Goal: Transaction & Acquisition: Purchase product/service

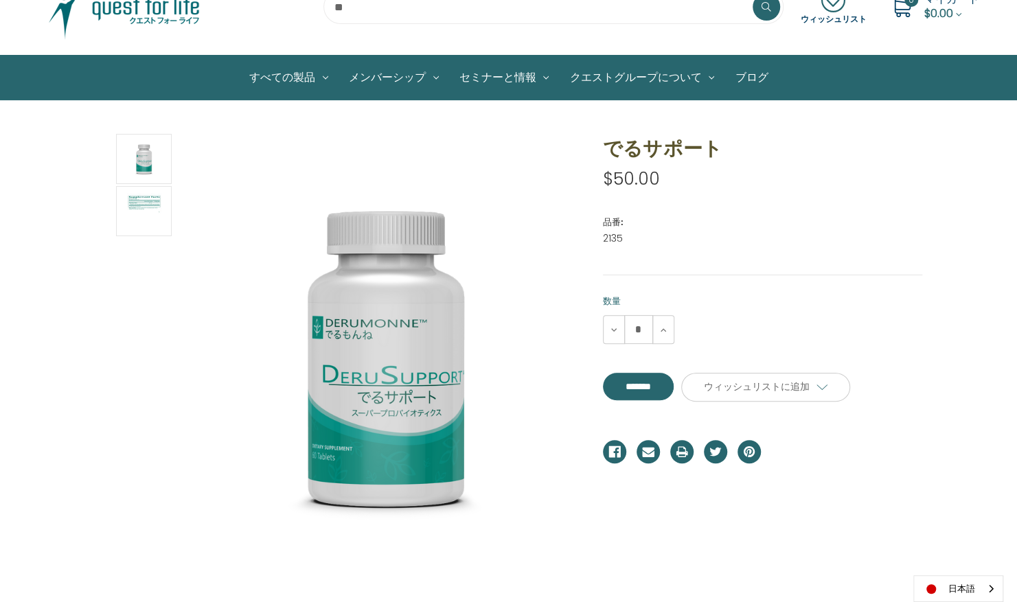
scroll to position [51, 0]
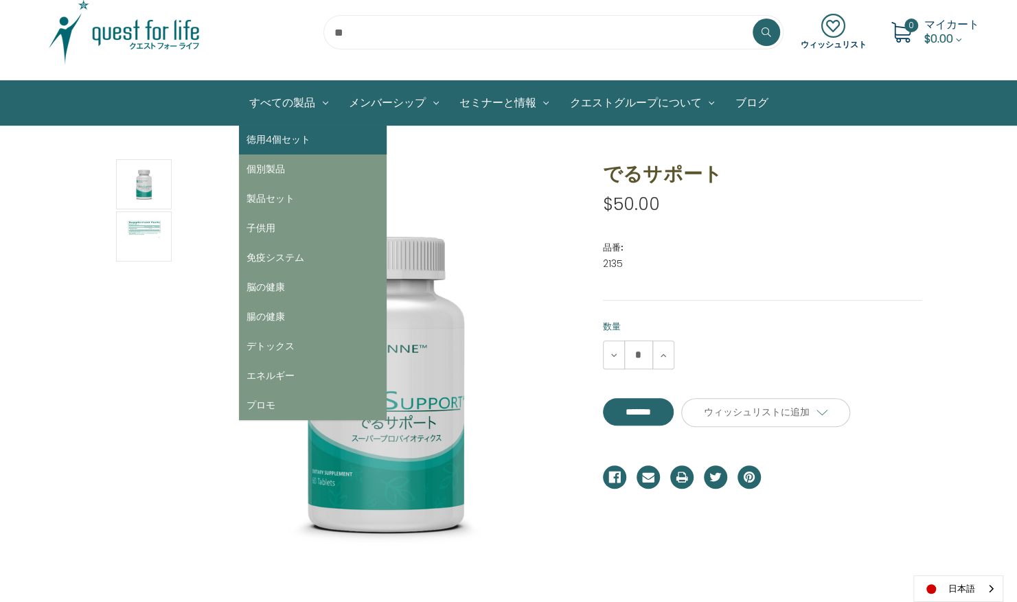
click at [287, 132] on link "徳用4個セット" at bounding box center [313, 140] width 148 height 30
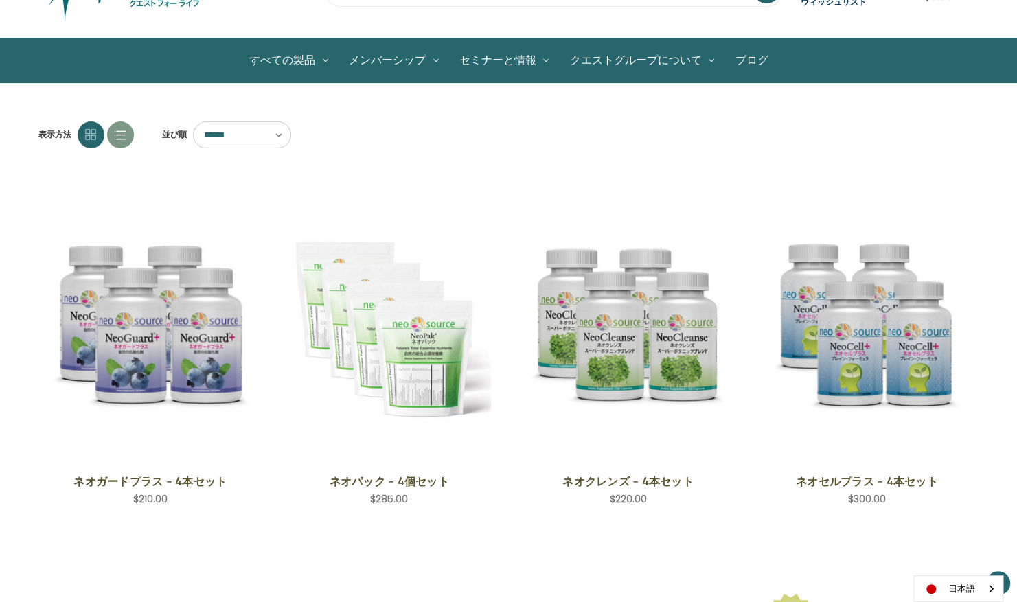
scroll to position [86, 0]
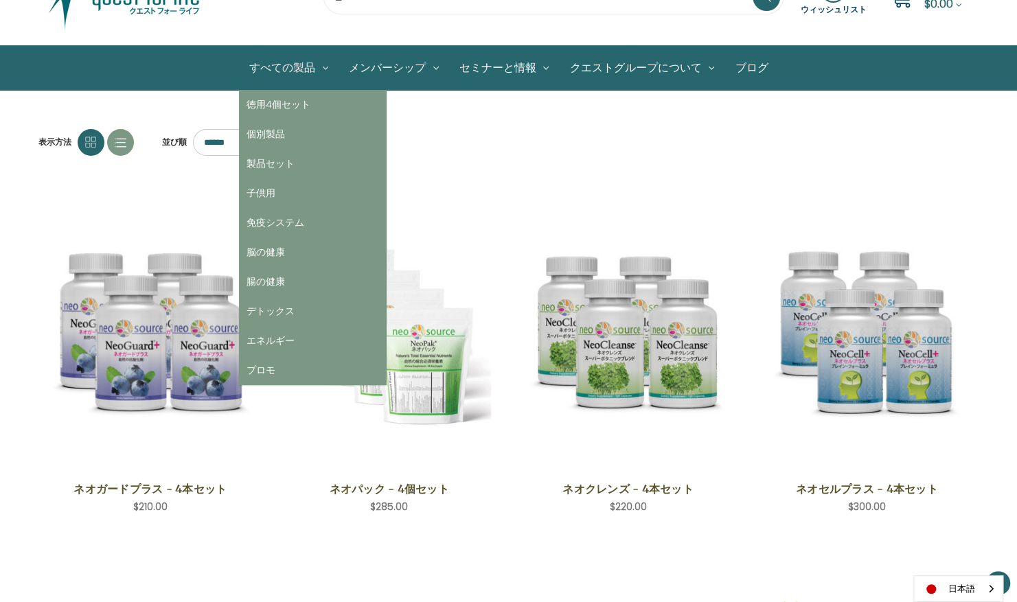
click at [304, 63] on link "すべての製品" at bounding box center [289, 68] width 100 height 44
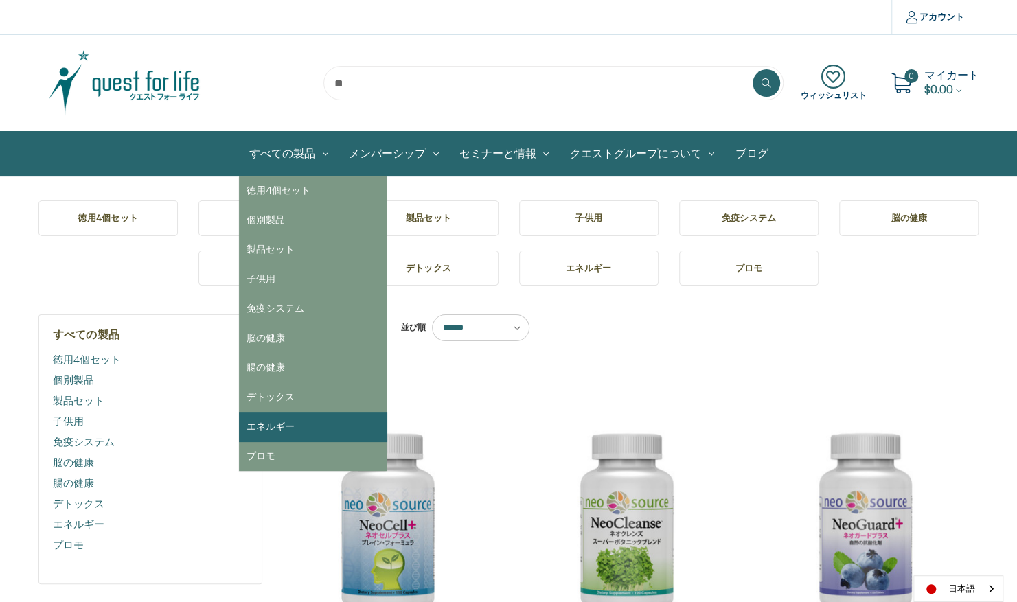
click at [326, 416] on link "エネルギー" at bounding box center [313, 427] width 148 height 30
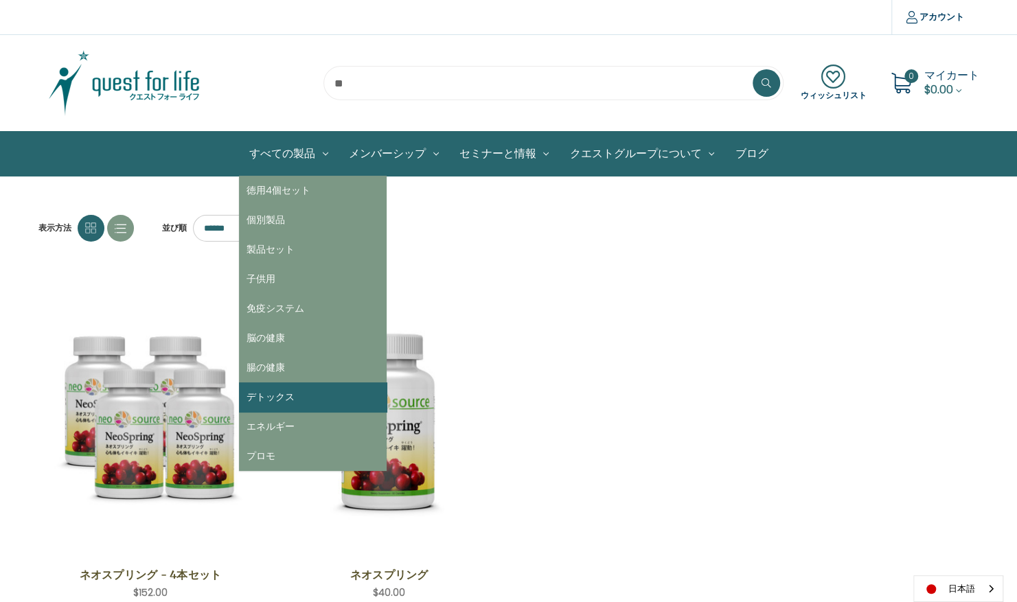
click at [342, 408] on link "デトックス" at bounding box center [313, 398] width 148 height 30
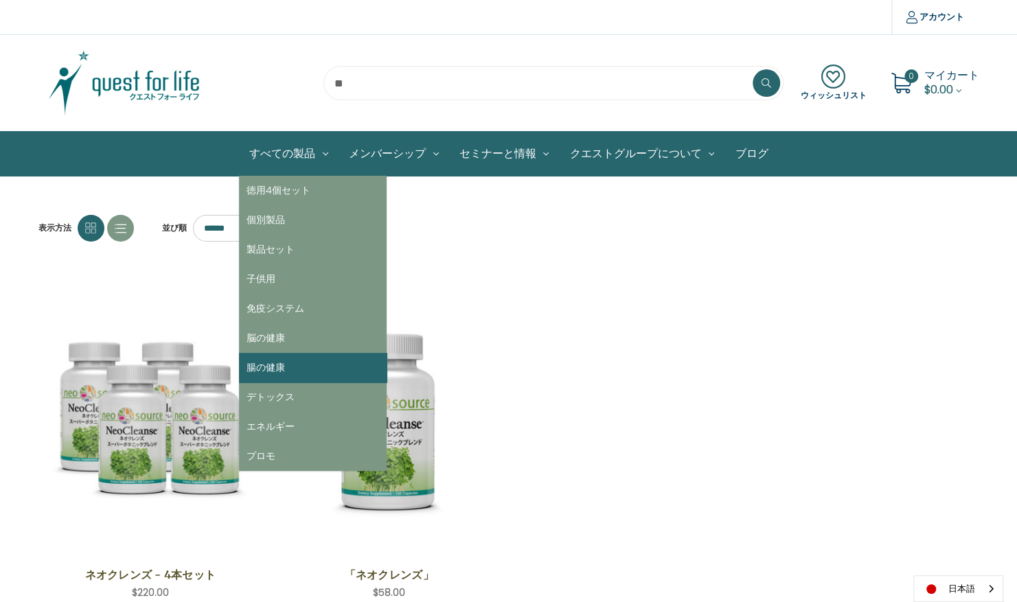
click at [297, 363] on link "腸の健康" at bounding box center [313, 368] width 148 height 30
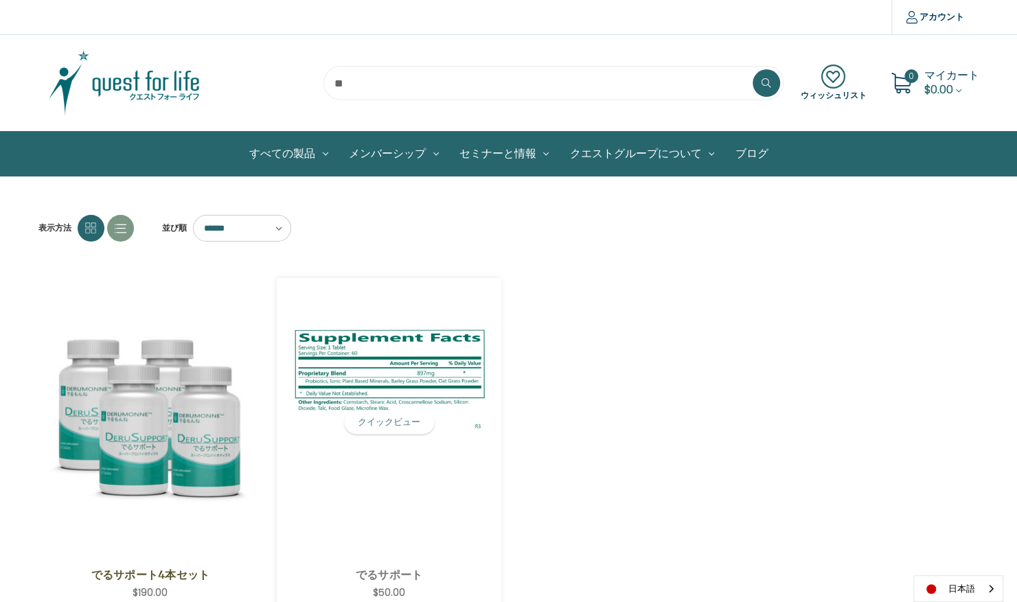
click at [384, 459] on img "DeruSupport,$50.00\a" at bounding box center [389, 422] width 204 height 217
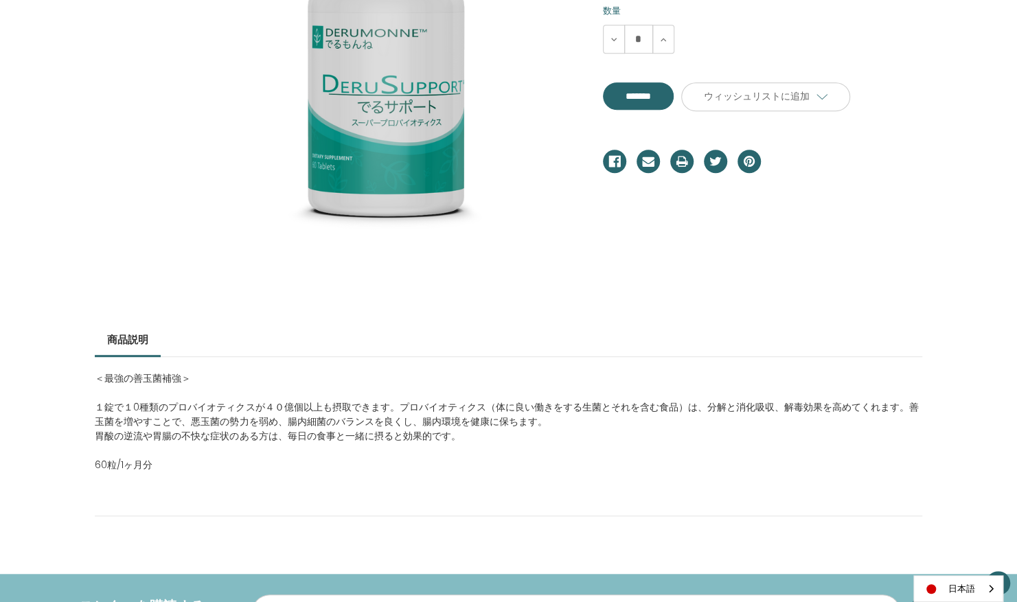
scroll to position [369, 0]
